Goal: Information Seeking & Learning: Find contact information

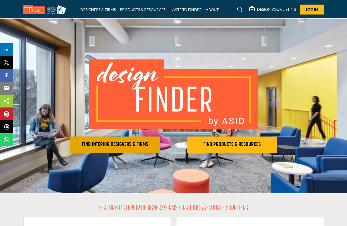
click at [137, 147] on h2 "FIND INTERIOR DESIGNERS & FIRMS" at bounding box center [115, 144] width 87 height 6
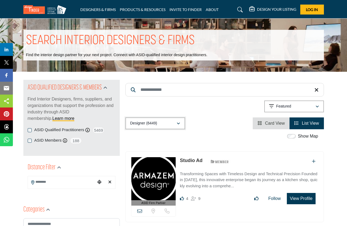
click at [179, 123] on icon "button" at bounding box center [178, 124] width 3 height 4
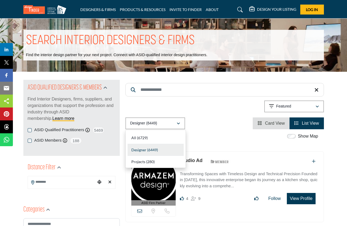
click at [205, 123] on div "Designer (6449) All (6729) Designer (6449) Products (3) Projects (280)" at bounding box center [225, 123] width 199 height 12
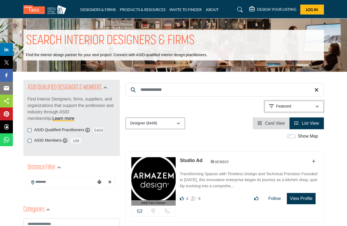
click at [289, 107] on p "Featured" at bounding box center [283, 106] width 15 height 5
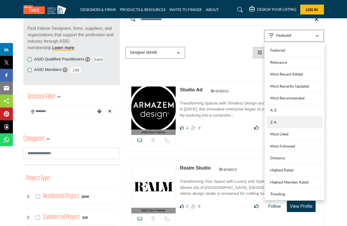
scroll to position [79, 0]
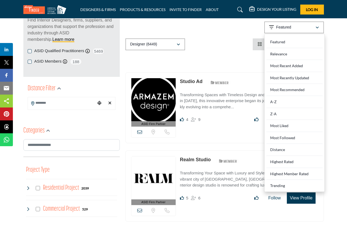
click at [226, 49] on div "Designer (6449) All (6729) Designer (6449) Products (3) Projects (280)" at bounding box center [225, 44] width 199 height 12
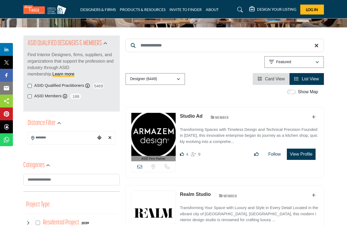
scroll to position [0, 0]
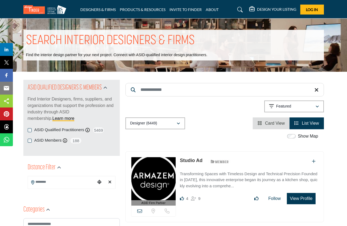
click at [177, 89] on input "Search Keyword" at bounding box center [225, 89] width 199 height 13
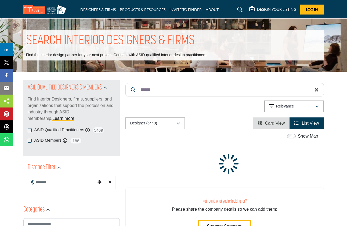
type input "********"
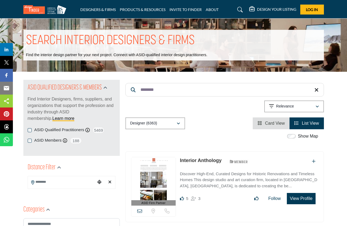
drag, startPoint x: 166, startPoint y: 88, endPoint x: 117, endPoint y: 88, distance: 49.2
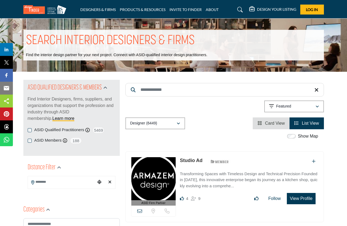
click at [188, 91] on input "Search Keyword" at bounding box center [225, 89] width 199 height 13
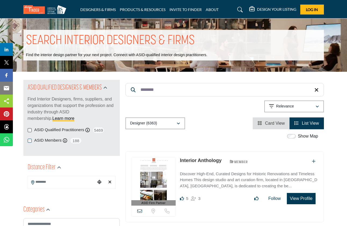
type input "********"
click at [206, 161] on link "Interior Anthology" at bounding box center [201, 160] width 42 height 5
click at [217, 141] on div "Show Map Map is currently hidden. Toggle the switch above to show the map. No m…" at bounding box center [222, 137] width 199 height 9
click at [171, 89] on input "********" at bounding box center [225, 89] width 199 height 13
click at [171, 94] on input "**********" at bounding box center [225, 89] width 199 height 13
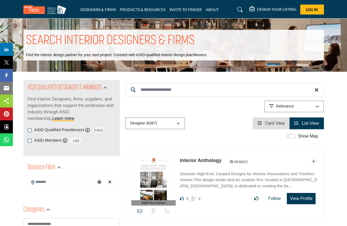
type input "**********"
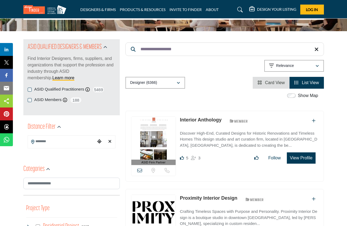
scroll to position [48, 0]
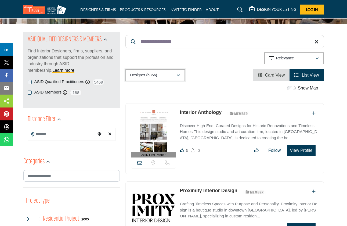
click at [181, 78] on button "Designer (6366)" at bounding box center [156, 75] width 60 height 12
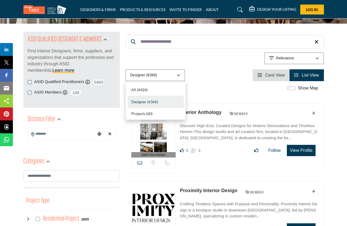
click at [194, 85] on div "Show Map" at bounding box center [222, 88] width 199 height 7
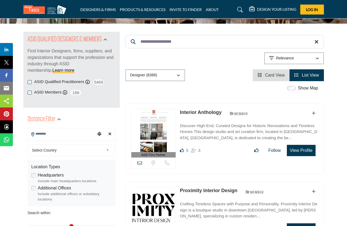
click at [74, 137] on input "Search Location" at bounding box center [62, 134] width 68 height 10
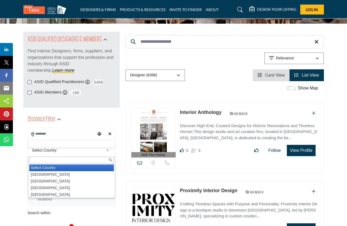
click at [76, 153] on span "Select Country" at bounding box center [68, 150] width 72 height 6
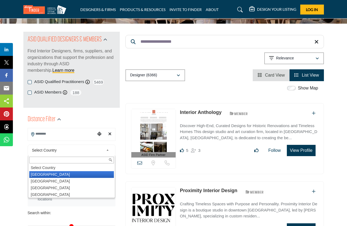
click at [69, 175] on li "[GEOGRAPHIC_DATA]" at bounding box center [71, 174] width 85 height 7
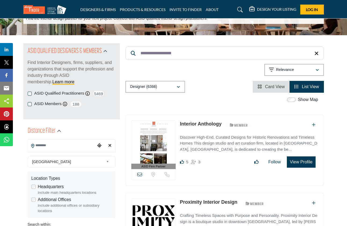
scroll to position [49, 0]
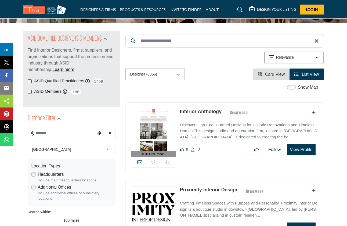
click at [66, 134] on input "Search Location" at bounding box center [62, 133] width 68 height 10
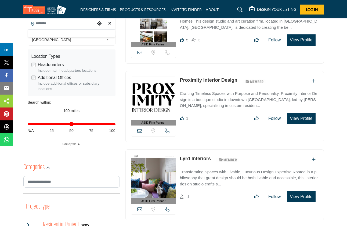
scroll to position [162, 0]
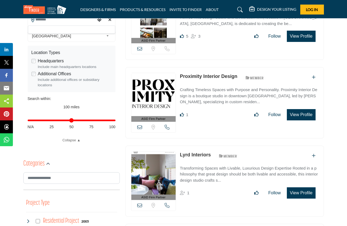
click at [119, 94] on div "**********" at bounding box center [71, 71] width 97 height 148
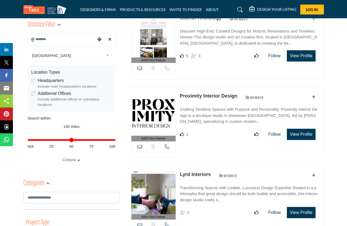
scroll to position [147, 0]
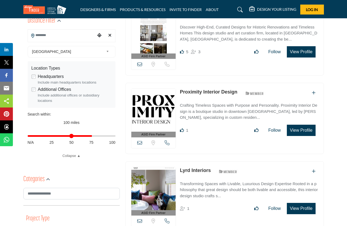
click at [91, 136] on input "Distance in miles" at bounding box center [72, 135] width 88 height 1
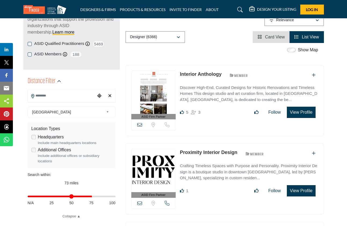
scroll to position [91, 0]
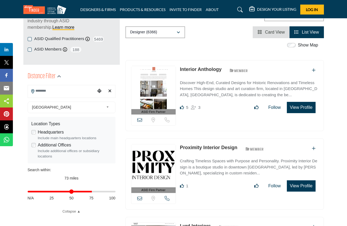
click at [72, 193] on div "Distance in miles N/A 25 50 75 100" at bounding box center [72, 194] width 88 height 21
type input "**"
click at [70, 192] on input "Distance in miles" at bounding box center [72, 191] width 88 height 1
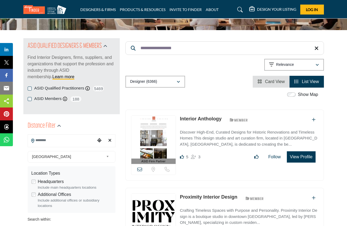
scroll to position [4, 0]
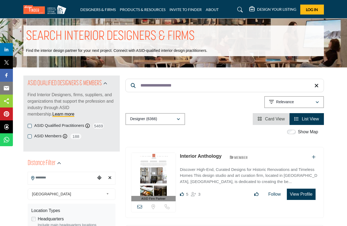
type input "**********"
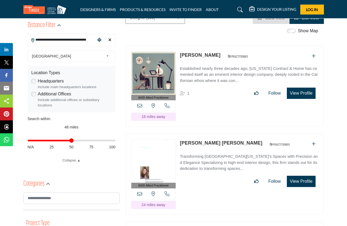
scroll to position [153, 0]
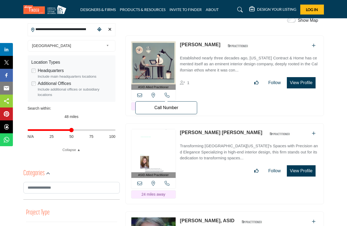
click at [168, 96] on icon at bounding box center [167, 95] width 5 height 5
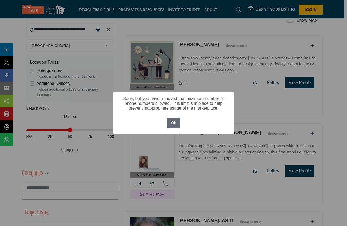
click at [177, 123] on button "Ok" at bounding box center [173, 123] width 13 height 10
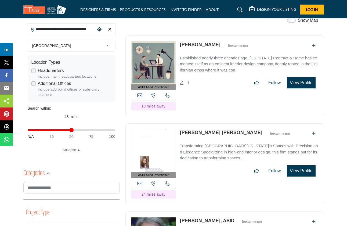
click at [140, 183] on icon at bounding box center [139, 183] width 5 height 5
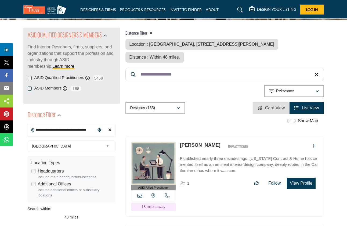
scroll to position [52, 0]
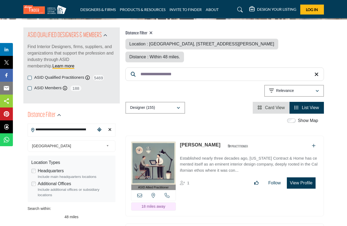
click at [191, 145] on link "[PERSON_NAME]" at bounding box center [200, 144] width 41 height 5
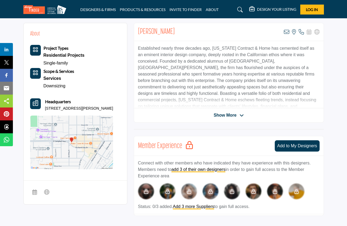
scroll to position [129, 0]
click at [86, 135] on img at bounding box center [71, 142] width 83 height 54
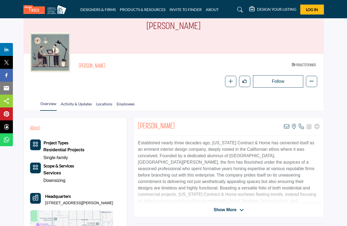
scroll to position [34, 0]
click at [78, 105] on link "Activity & Updates" at bounding box center [76, 105] width 32 height 9
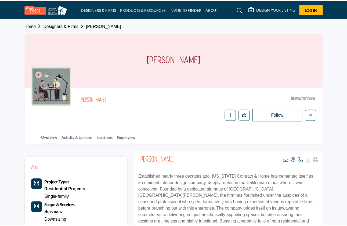
scroll to position [34, 0]
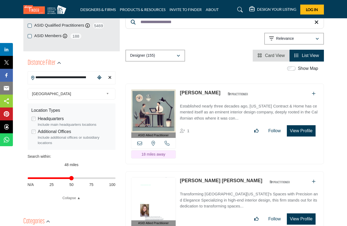
scroll to position [90, 0]
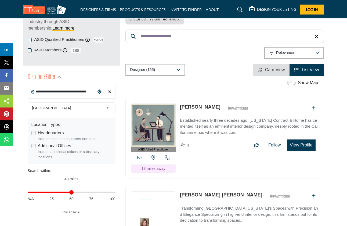
click at [99, 92] on icon "Choose your current location" at bounding box center [99, 92] width 4 height 4
type input "**********"
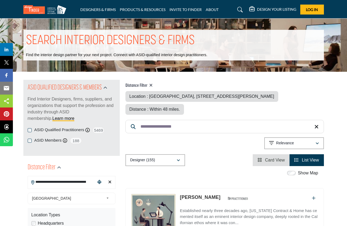
click at [232, 163] on div "Designer (155) All (160) Designer (155) Products (0) Projects (5)" at bounding box center [225, 160] width 199 height 12
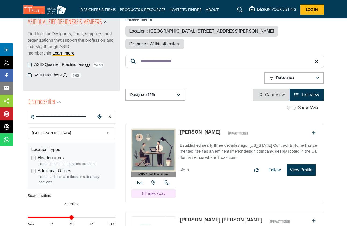
scroll to position [66, 0]
click at [222, 95] on div "Designer (155) All (160) Designer (155) Products (0) Projects (5)" at bounding box center [225, 95] width 199 height 12
